Goal: Use online tool/utility: Utilize a website feature to perform a specific function

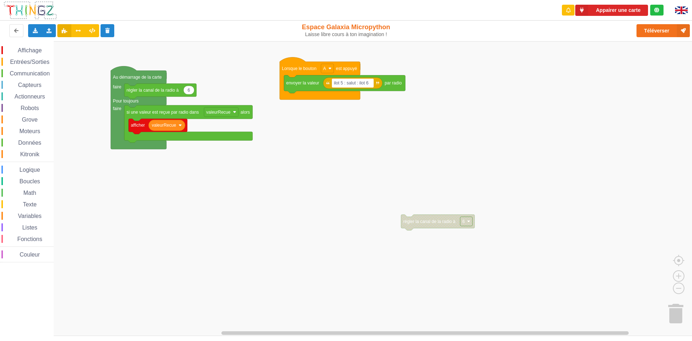
click at [235, 212] on rect "Espace de travail de Blocky" at bounding box center [348, 188] width 697 height 295
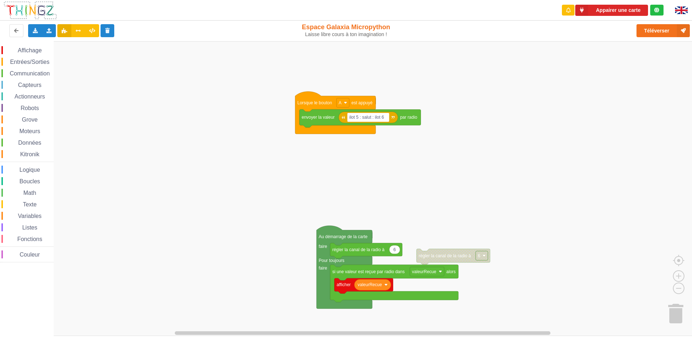
click at [377, 218] on div "Affichage Entrées/Sorties Communication Capteurs Actionneurs Robots Grove Moteu…" at bounding box center [348, 188] width 697 height 295
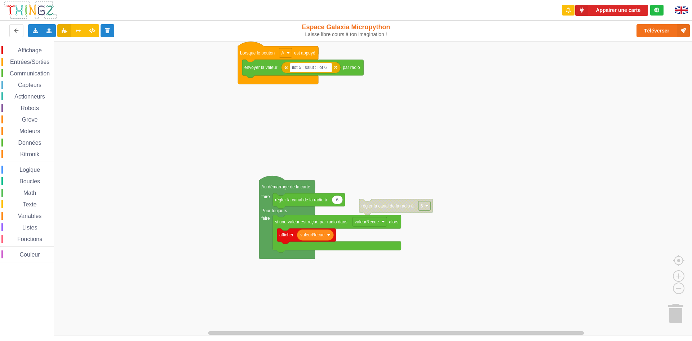
click at [315, 157] on div "Affichage Entrées/Sorties Communication Capteurs Actionneurs Robots Grove Moteu…" at bounding box center [348, 188] width 697 height 295
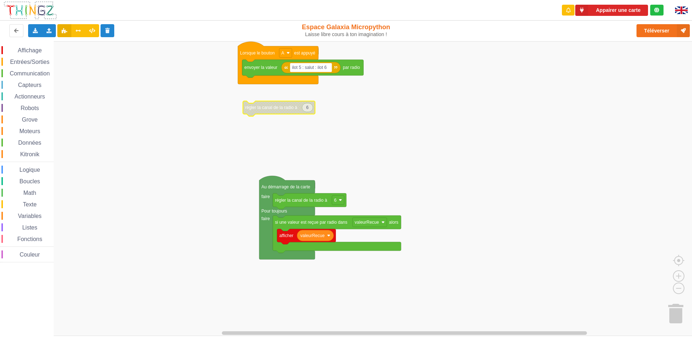
click at [273, 99] on div "Affichage Entrées/Sorties Communication Capteurs Actionneurs Robots Grove Moteu…" at bounding box center [348, 188] width 697 height 295
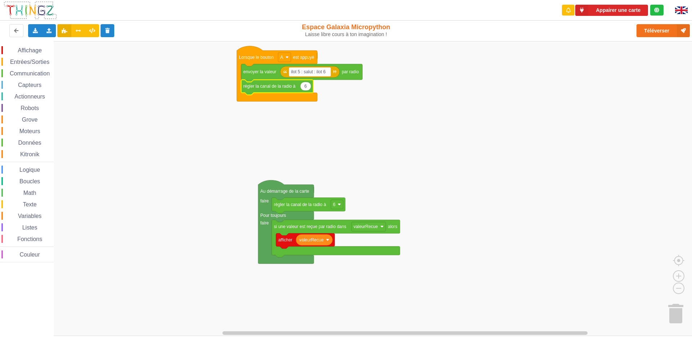
click at [269, 88] on text "régler la canal de la radio à" at bounding box center [269, 86] width 52 height 5
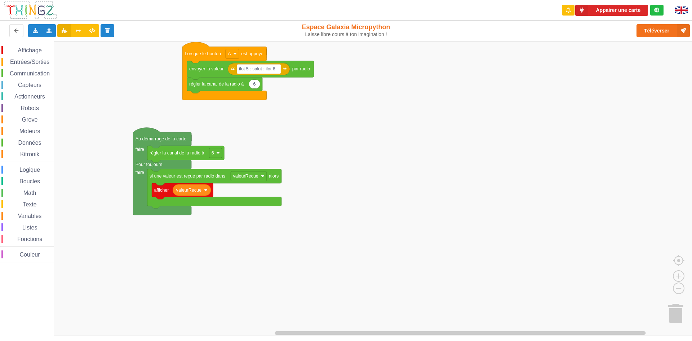
click at [348, 116] on div "Affichage Entrées/Sorties Communication Capteurs Actionneurs Robots Grove Moteu…" at bounding box center [348, 188] width 697 height 295
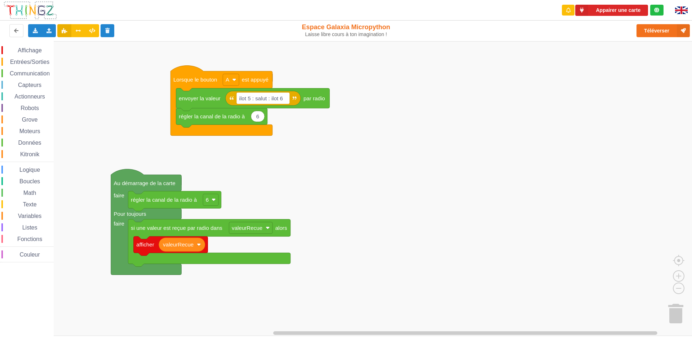
click at [491, 147] on div "Affichage Entrées/Sorties Communication Capteurs Actionneurs Robots Grove Moteu…" at bounding box center [348, 188] width 697 height 295
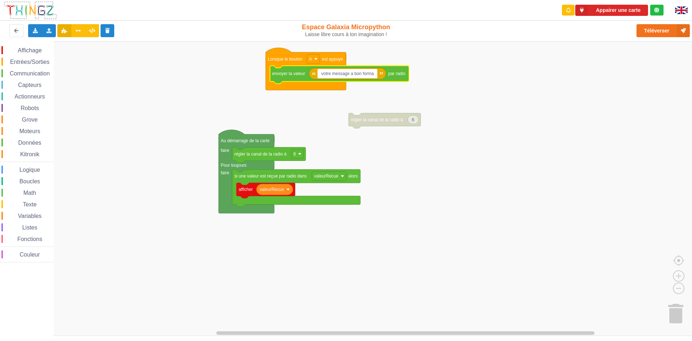
type input "votre message a bon format"
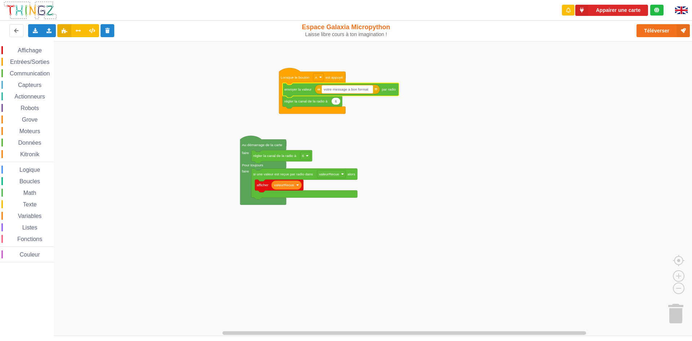
click at [362, 91] on text "votre message a bon format" at bounding box center [346, 89] width 45 height 4
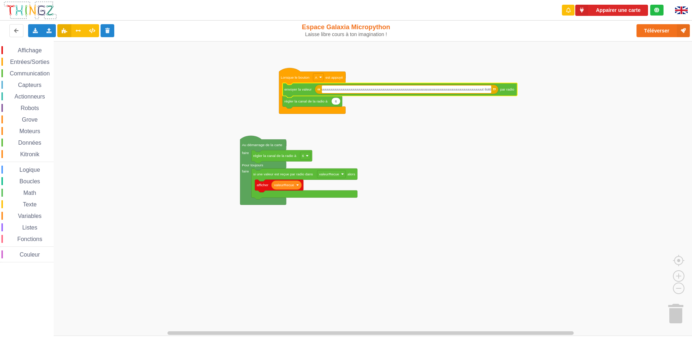
scroll to position [0, 95]
drag, startPoint x: 335, startPoint y: 92, endPoint x: 482, endPoint y: 96, distance: 146.4
click at [482, 96] on body "Appairer une carte Exporter l'assemblage de blocs Exporter l'assemblage de bloc…" at bounding box center [346, 170] width 692 height 341
drag, startPoint x: 433, startPoint y: 91, endPoint x: 339, endPoint y: 106, distance: 95.3
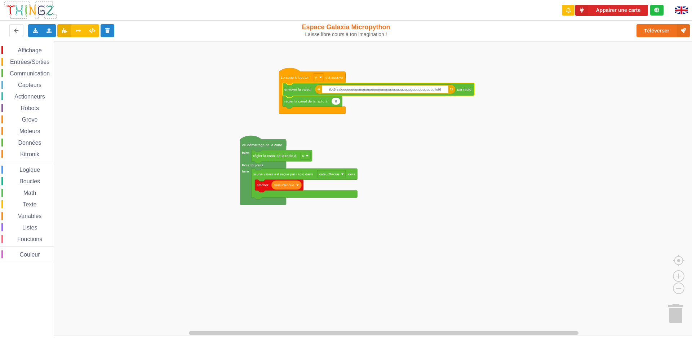
click at [339, 106] on body "Appairer une carte Exporter l'assemblage de blocs Exporter l'assemblage de bloc…" at bounding box center [346, 170] width 692 height 341
type input "ilot5 salut ilot6"
